Goal: Information Seeking & Learning: Learn about a topic

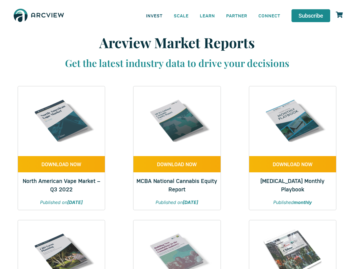
click at [154, 15] on link "INVEST" at bounding box center [155, 15] width 28 height 13
click at [182, 15] on link "SCALE" at bounding box center [181, 15] width 26 height 13
click at [208, 15] on link "LEARN" at bounding box center [207, 15] width 26 height 13
click at [270, 15] on link "CONNECT" at bounding box center [269, 15] width 33 height 13
